Goal: Information Seeking & Learning: Learn about a topic

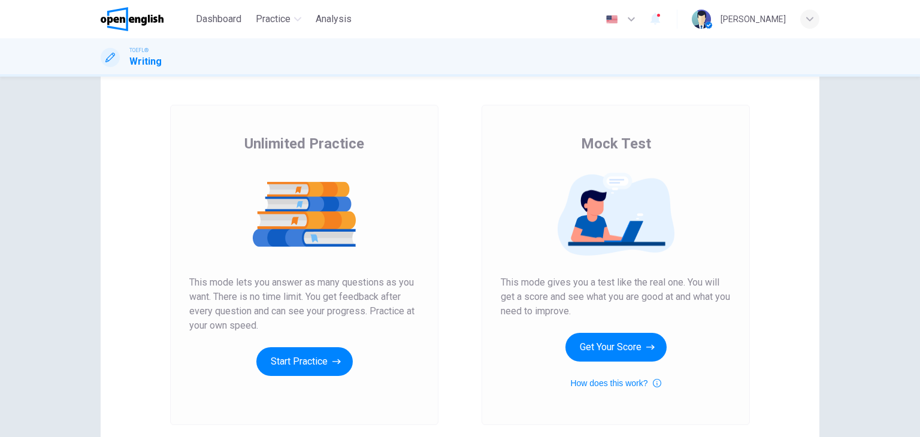
scroll to position [43, 0]
click at [312, 358] on button "Start Practice" at bounding box center [304, 362] width 96 height 29
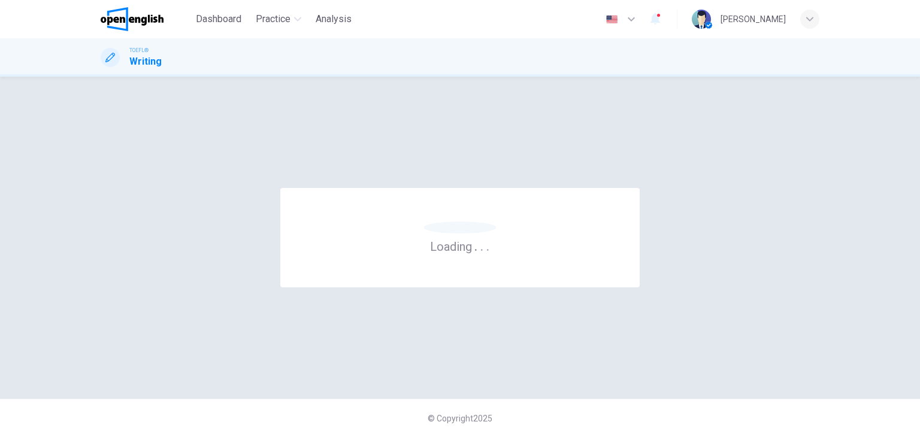
scroll to position [0, 0]
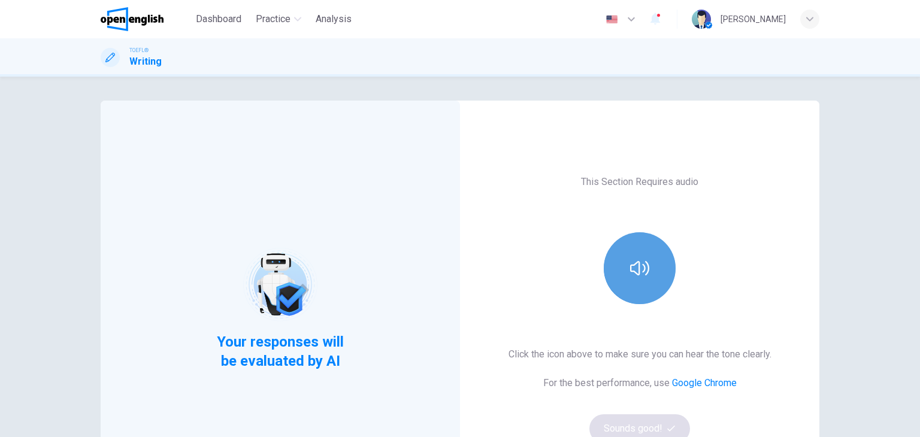
click at [638, 295] on button "button" at bounding box center [640, 268] width 72 height 72
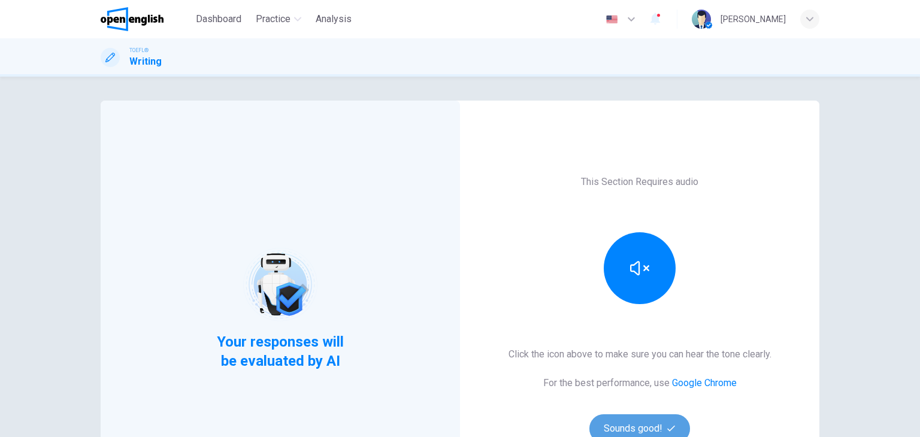
click at [647, 434] on button "Sounds good!" at bounding box center [640, 429] width 101 height 29
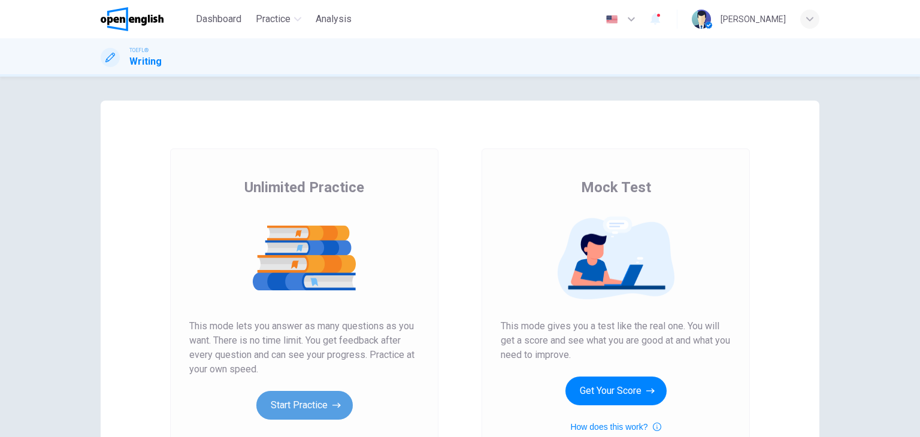
click at [312, 399] on button "Start Practice" at bounding box center [304, 405] width 96 height 29
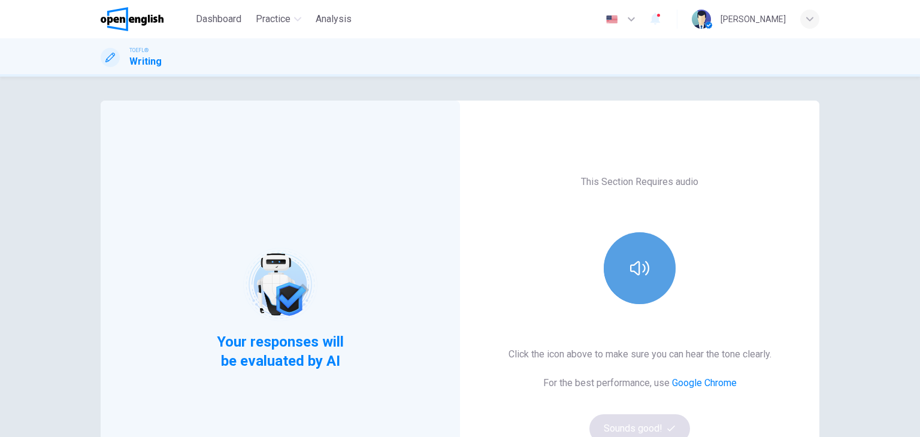
click at [641, 265] on icon "button" at bounding box center [639, 268] width 19 height 14
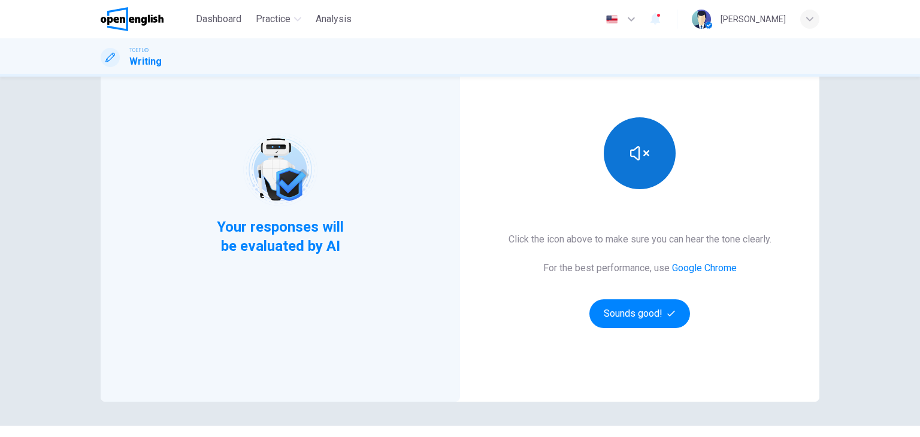
scroll to position [125, 0]
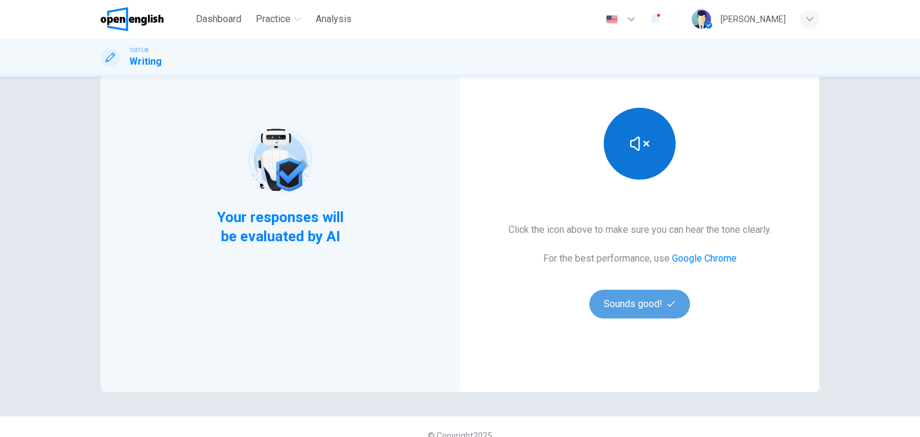
click at [630, 291] on button "Sounds good!" at bounding box center [640, 304] width 101 height 29
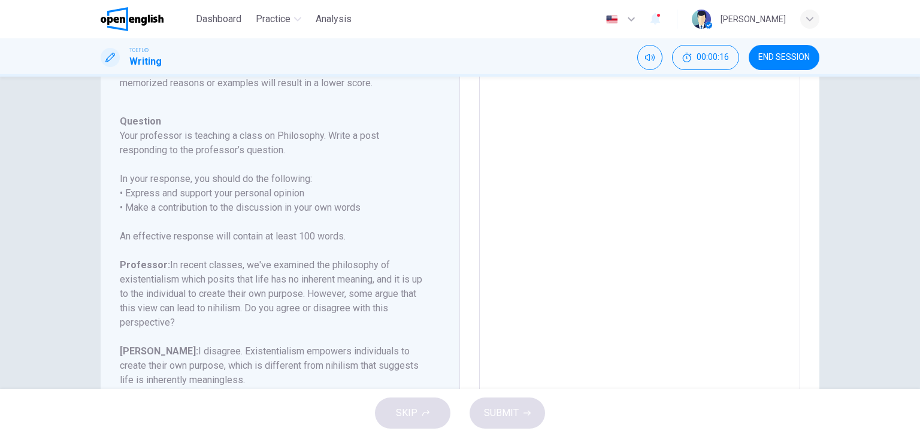
scroll to position [120, 0]
drag, startPoint x: 139, startPoint y: 144, endPoint x: 268, endPoint y: 132, distance: 130.0
click at [268, 132] on h6 "Your professor is teaching a class on Philosophy. Write a post responding to th…" at bounding box center [273, 140] width 306 height 29
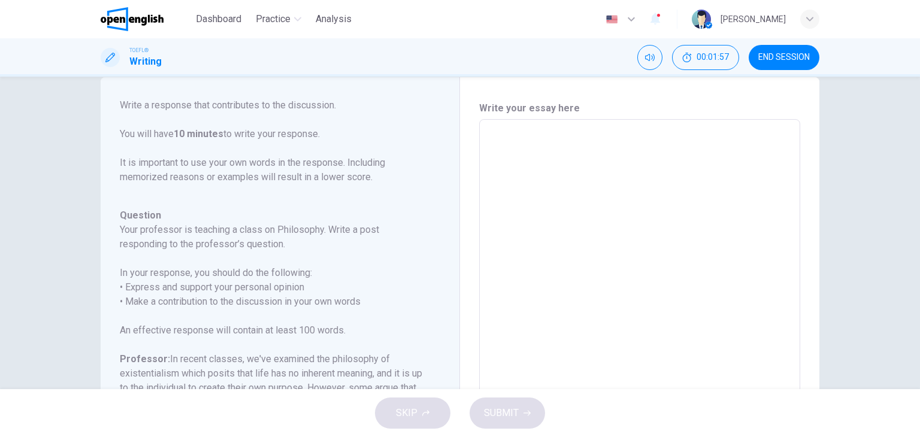
scroll to position [30, 0]
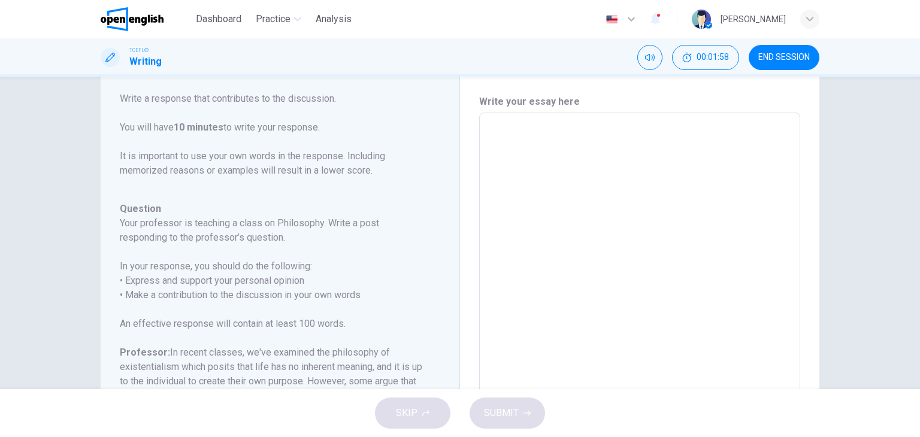
click at [528, 156] on textarea at bounding box center [640, 313] width 304 height 380
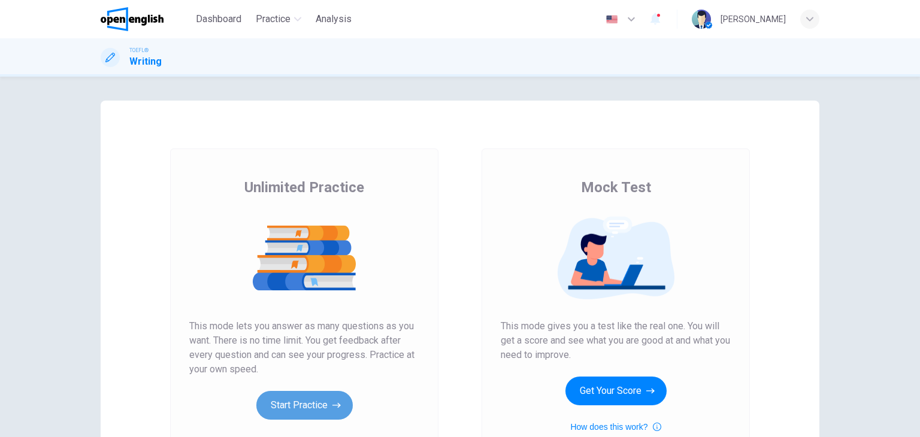
click at [282, 397] on button "Start Practice" at bounding box center [304, 405] width 96 height 29
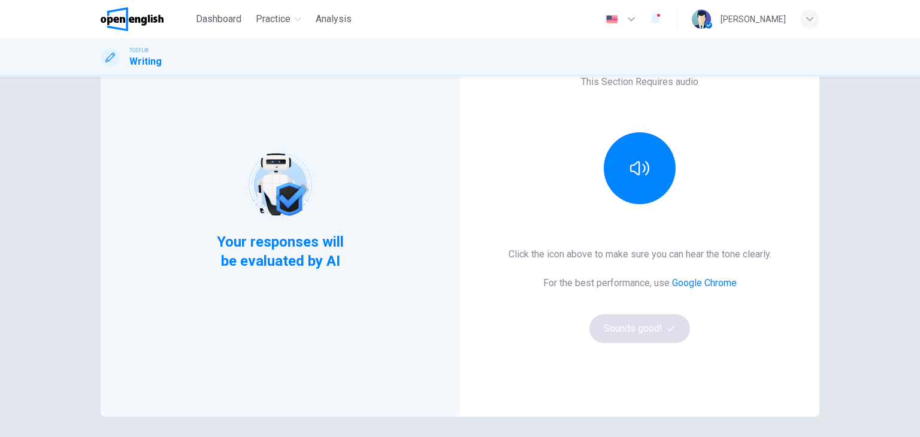
scroll to position [105, 0]
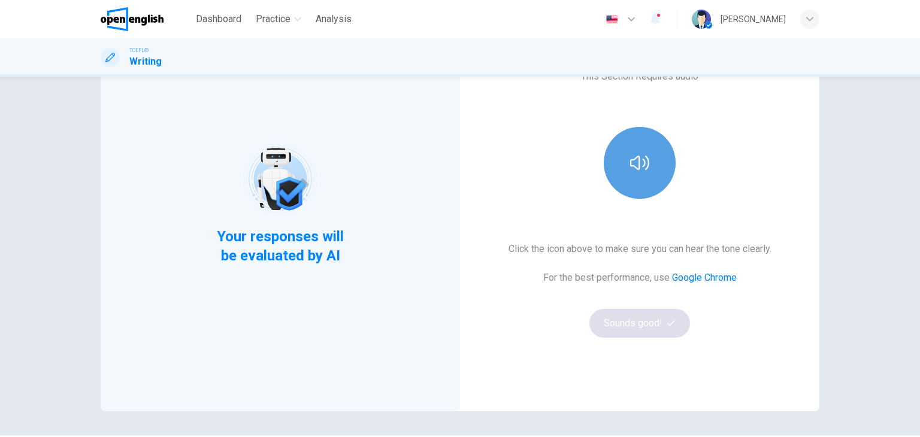
click at [634, 167] on icon "button" at bounding box center [639, 162] width 19 height 19
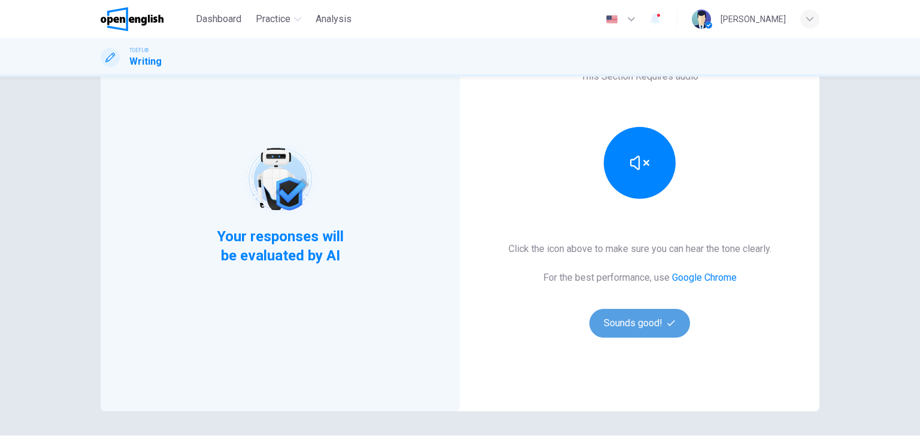
click at [640, 336] on button "Sounds good!" at bounding box center [640, 323] width 101 height 29
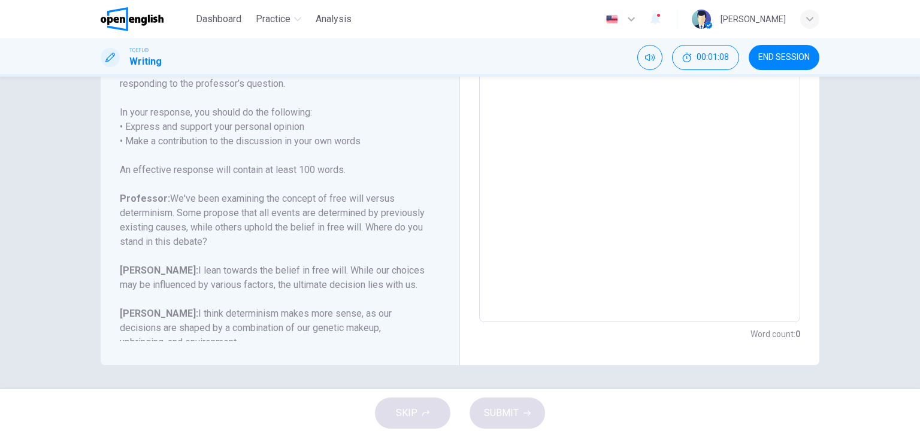
scroll to position [118, 0]
